Goal: Navigation & Orientation: Understand site structure

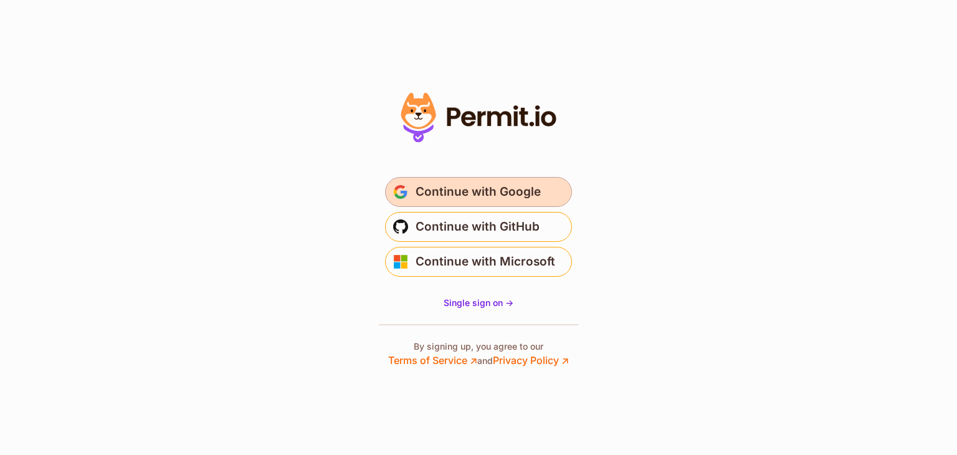
click at [475, 193] on span "Continue with Google" at bounding box center [478, 192] width 125 height 20
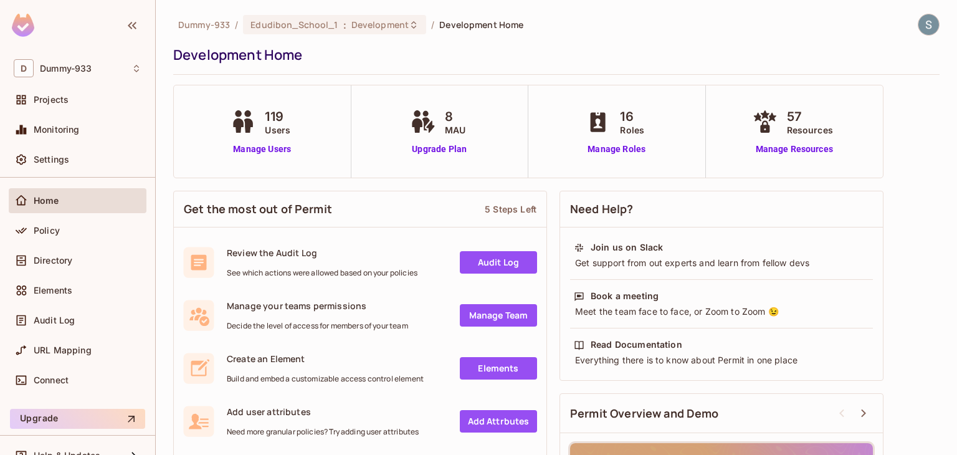
scroll to position [57, 0]
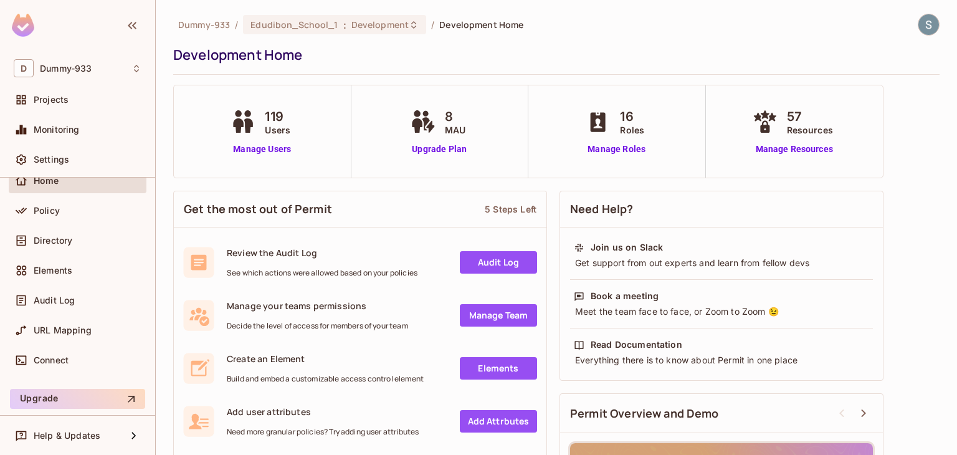
click at [478, 260] on link "Audit Log" at bounding box center [498, 262] width 77 height 22
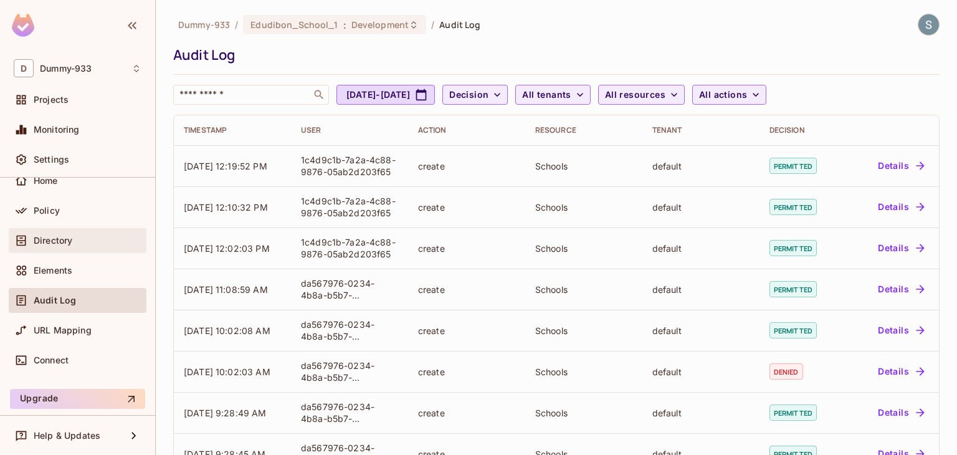
click at [27, 244] on span at bounding box center [21, 240] width 15 height 15
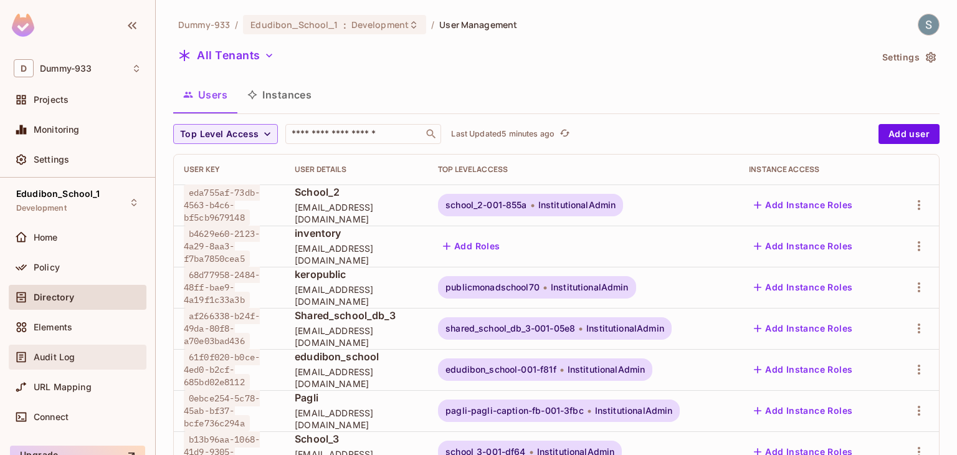
click at [40, 364] on div "Audit Log" at bounding box center [78, 357] width 138 height 25
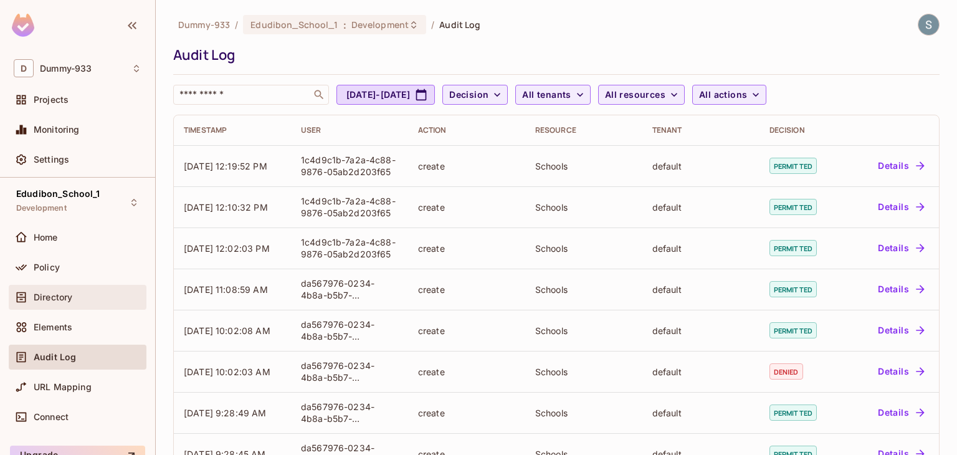
click at [68, 301] on span "Directory" at bounding box center [53, 297] width 39 height 10
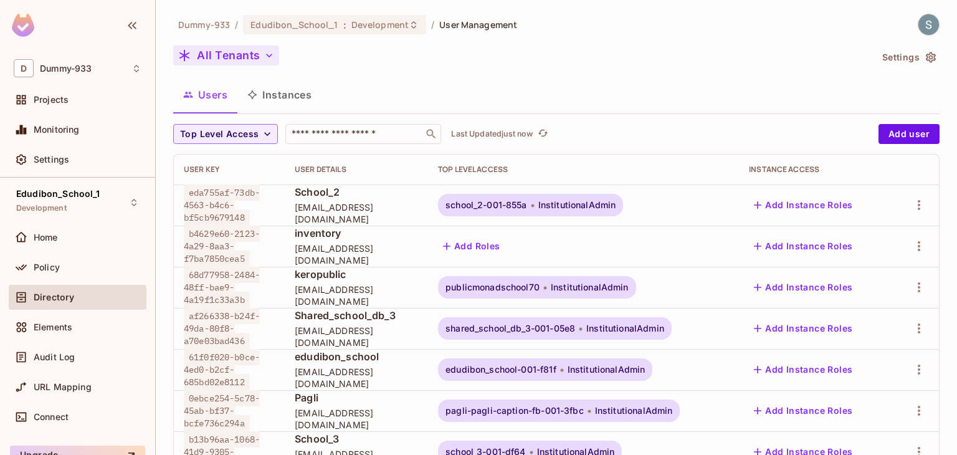
click at [264, 52] on icon "button" at bounding box center [269, 55] width 12 height 12
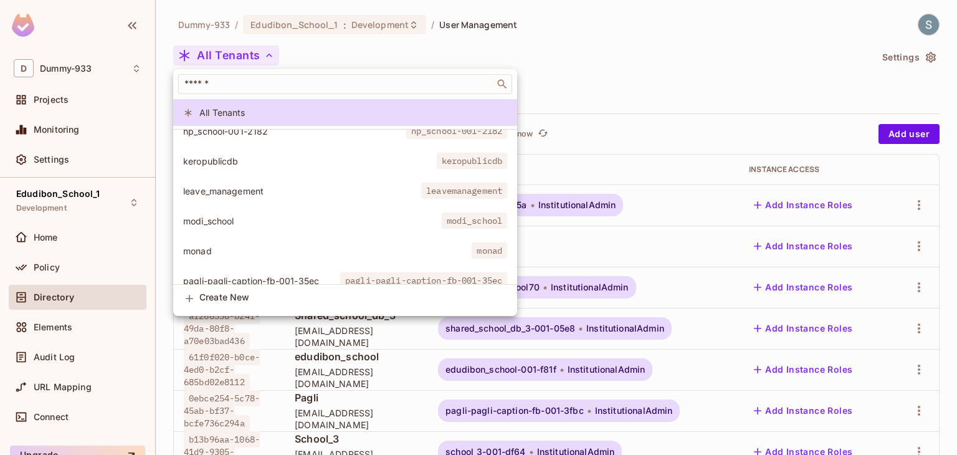
scroll to position [1121, 0]
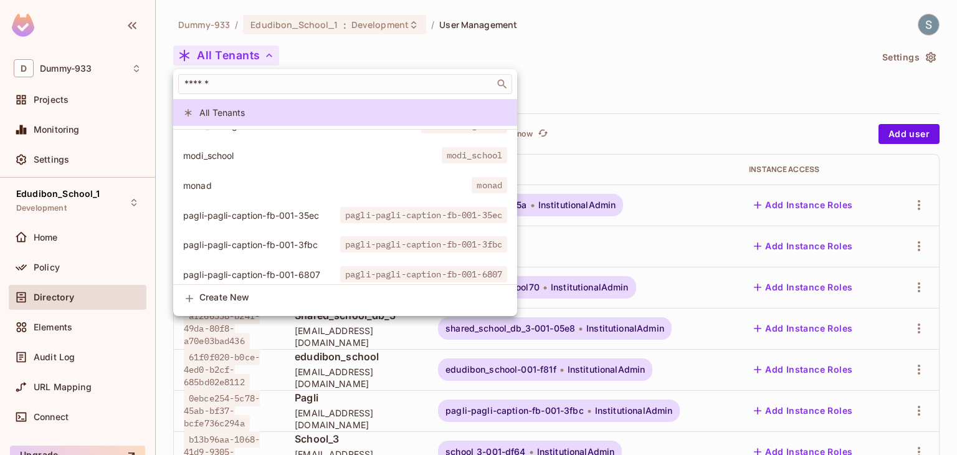
click at [359, 56] on div at bounding box center [478, 227] width 957 height 455
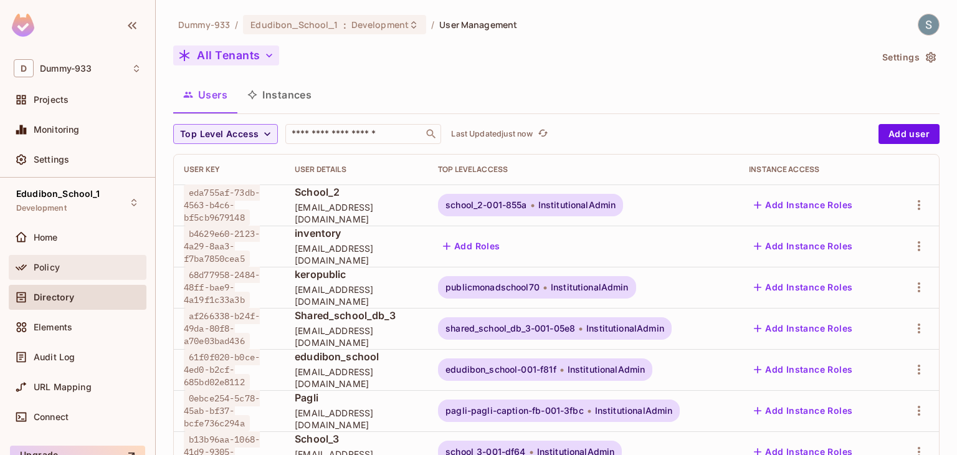
click at [75, 267] on div "Policy" at bounding box center [88, 267] width 108 height 10
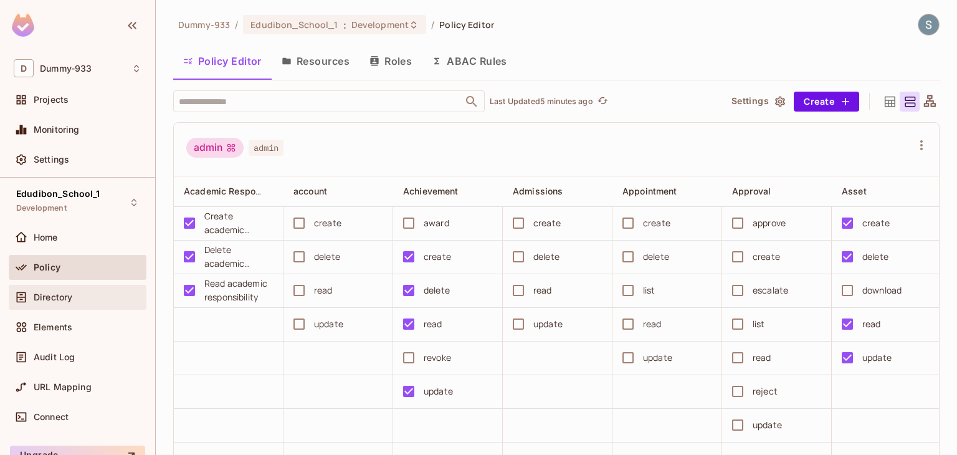
click at [96, 308] on div "Directory" at bounding box center [78, 297] width 138 height 25
